Goal: Use online tool/utility

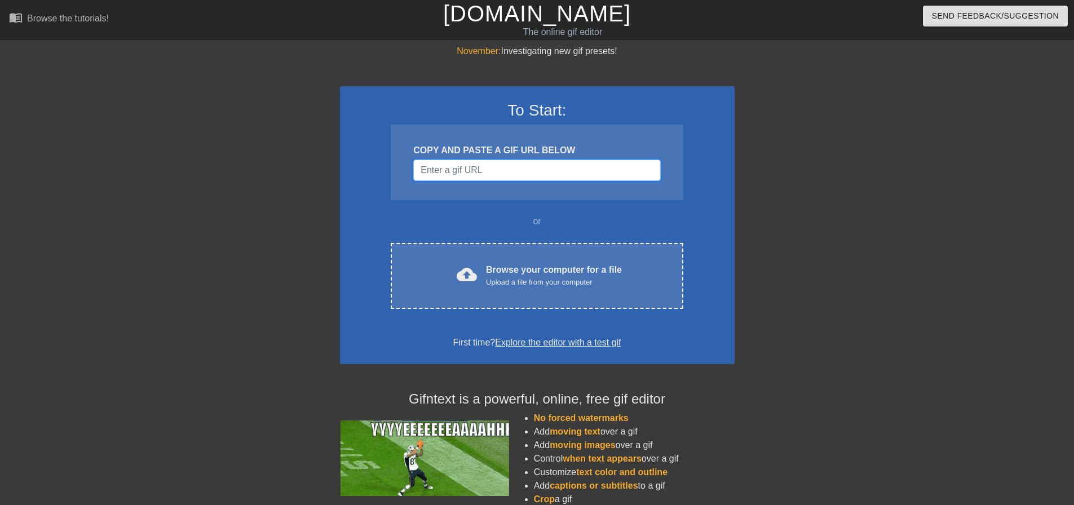
click at [459, 168] on input "Username" at bounding box center [536, 170] width 247 height 21
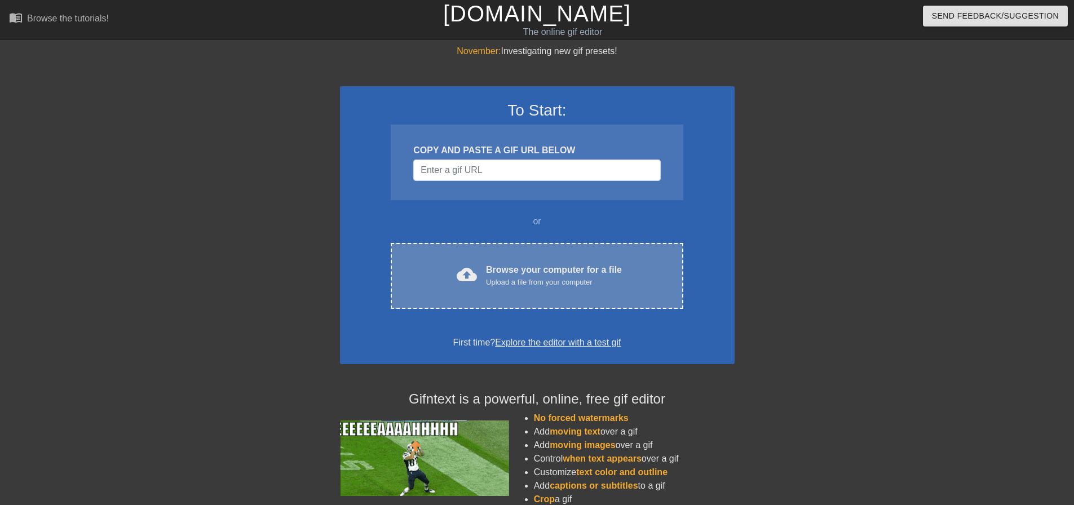
click at [496, 284] on div "Upload a file from your computer" at bounding box center [554, 282] width 136 height 11
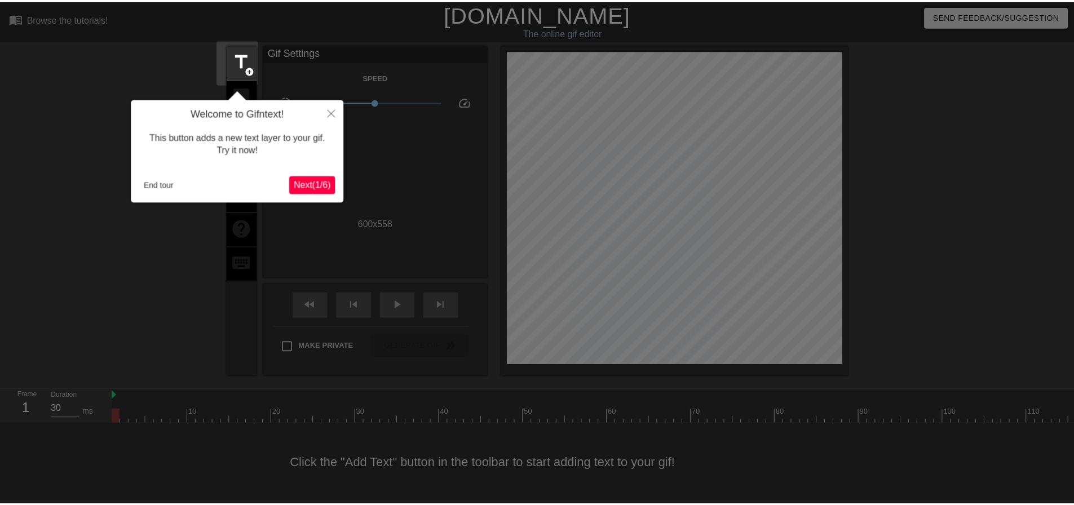
scroll to position [6, 0]
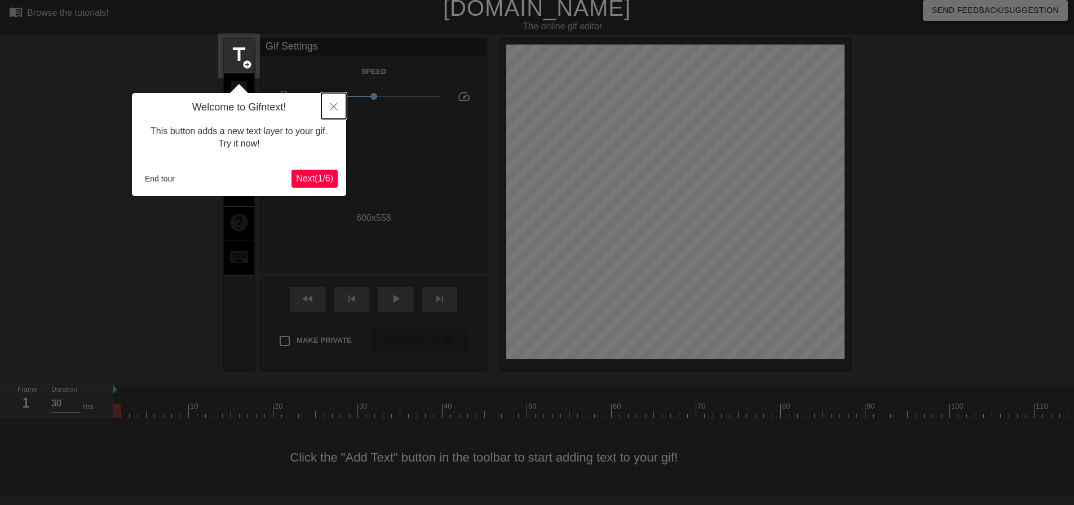
click at [325, 109] on button "Close" at bounding box center [333, 106] width 25 height 26
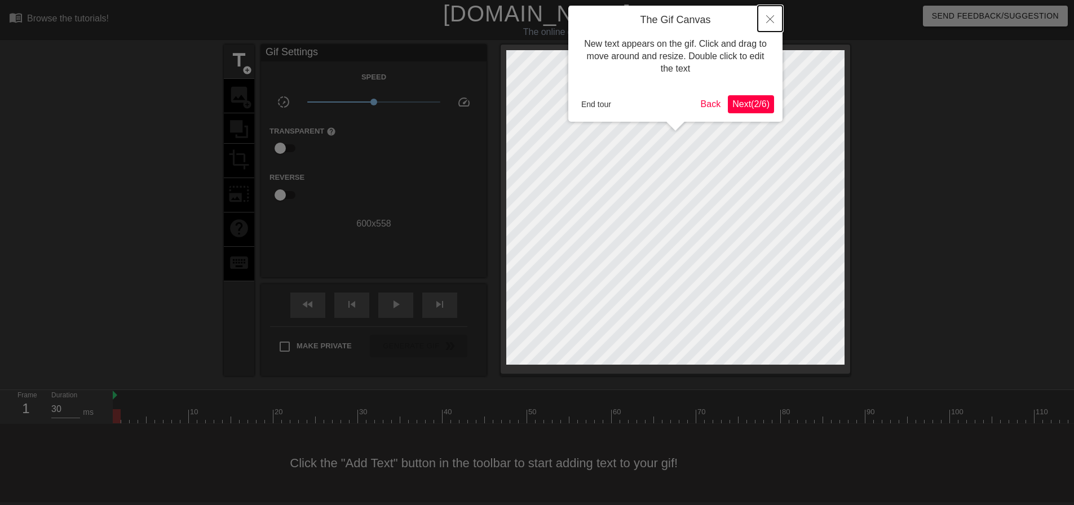
click at [772, 23] on icon "Close" at bounding box center [771, 19] width 8 height 8
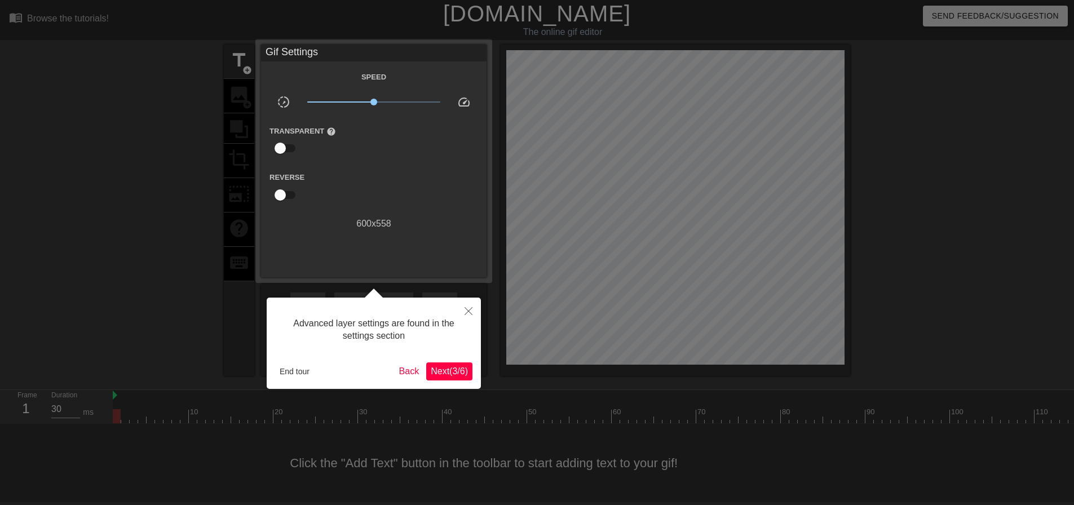
scroll to position [6, 0]
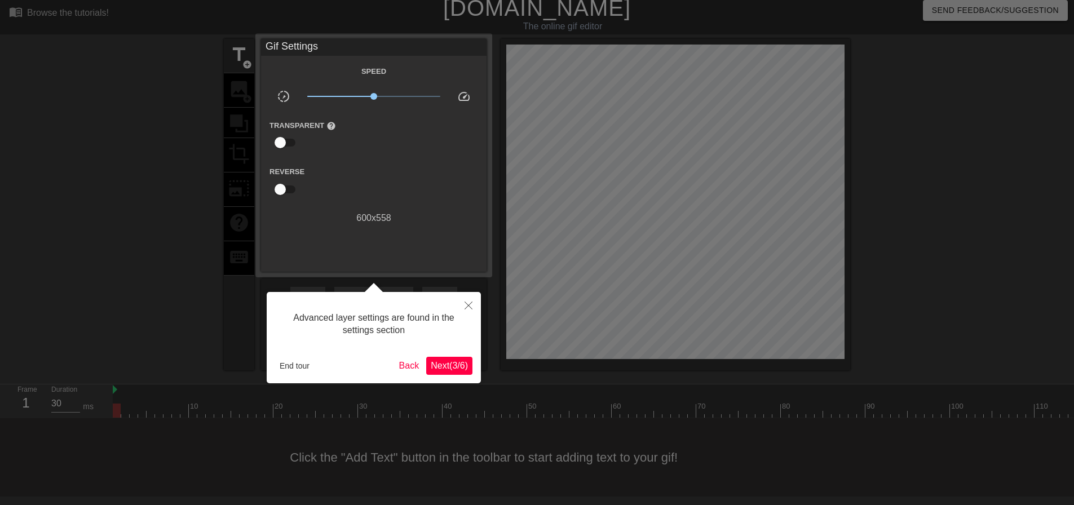
click at [266, 366] on div at bounding box center [537, 249] width 1074 height 511
click at [287, 367] on button "End tour" at bounding box center [294, 366] width 39 height 17
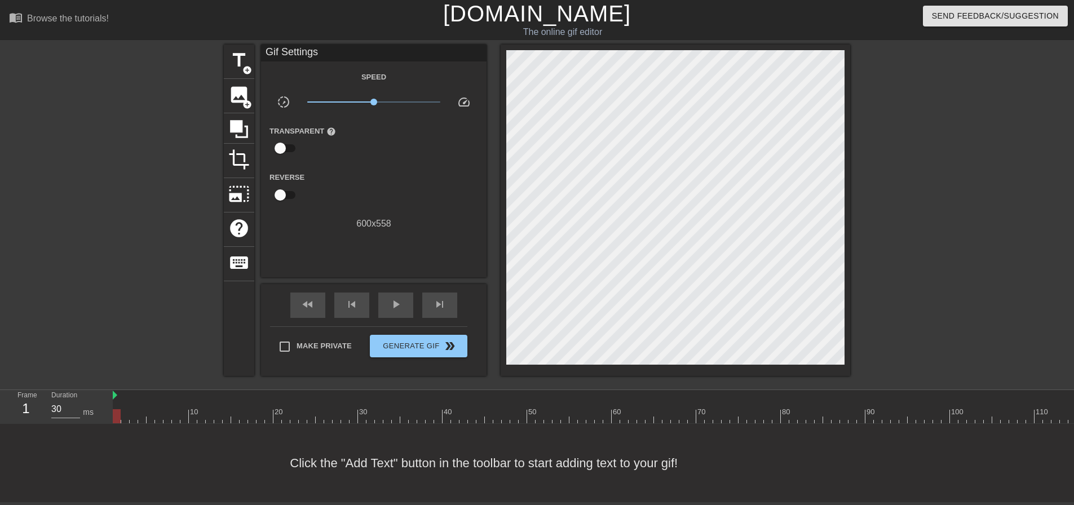
click at [383, 482] on div "Click the "Add Text" button in the toolbar to start adding text to your gif!" at bounding box center [537, 463] width 1074 height 78
click at [372, 466] on div "Click the "Add Text" button in the toolbar to start adding text to your gif!" at bounding box center [537, 463] width 1074 height 78
click at [240, 98] on span "image" at bounding box center [238, 94] width 21 height 21
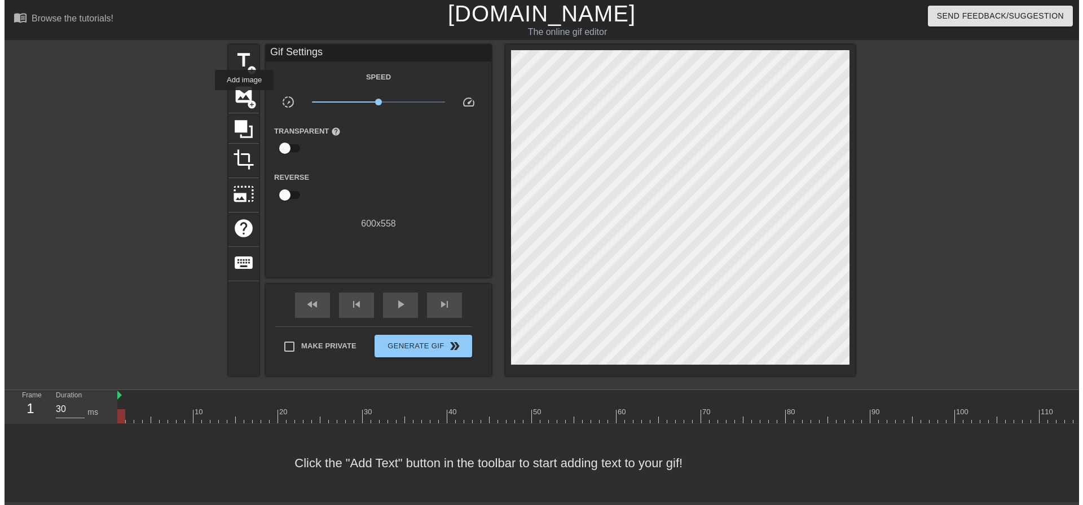
scroll to position [0, 0]
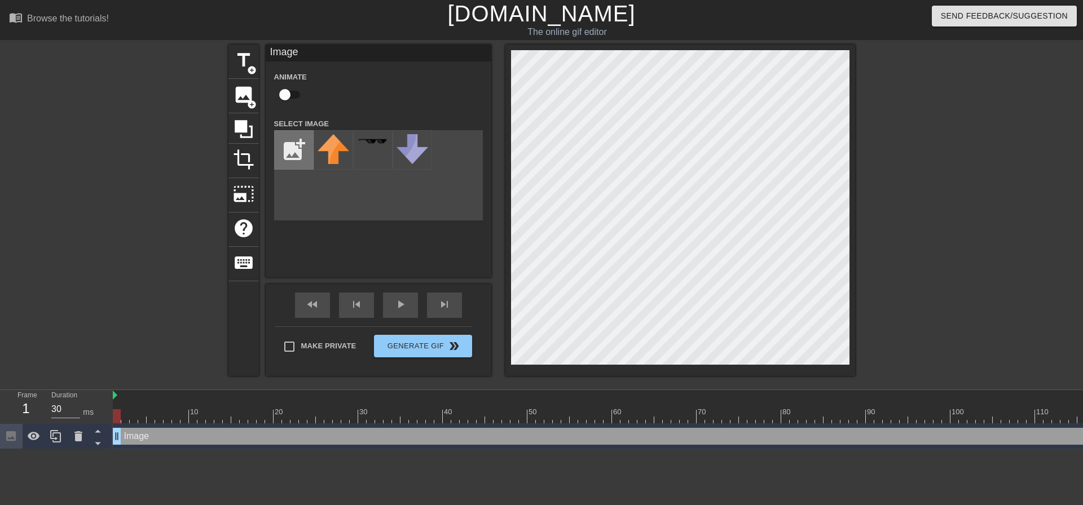
click at [300, 160] on input "file" at bounding box center [294, 150] width 38 height 38
type input "C:\fakepath\bobbyfinalff3.png"
click at [328, 148] on img at bounding box center [334, 151] width 32 height 35
click at [911, 239] on div at bounding box center [953, 214] width 169 height 338
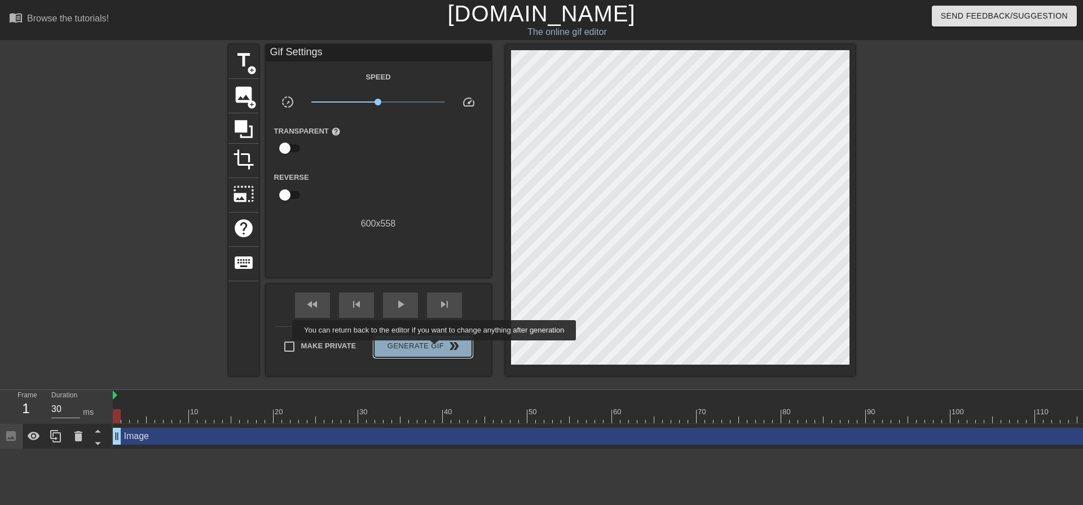
click at [435, 349] on span "Generate Gif double_arrow" at bounding box center [422, 347] width 89 height 14
